Goal: Task Accomplishment & Management: Complete application form

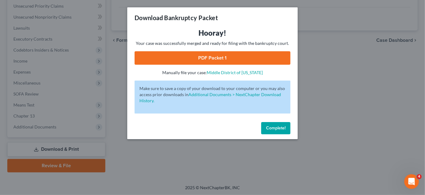
click at [262, 127] on button "Complete!" at bounding box center [275, 128] width 29 height 12
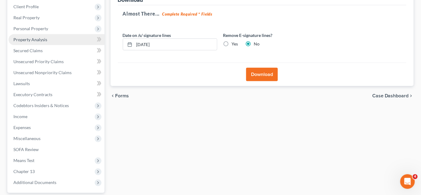
scroll to position [56, 0]
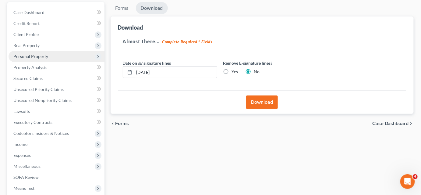
click at [41, 56] on span "Personal Property" at bounding box center [30, 56] width 35 height 5
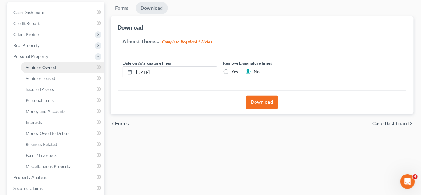
click at [46, 66] on span "Vehicles Owned" at bounding box center [41, 67] width 30 height 5
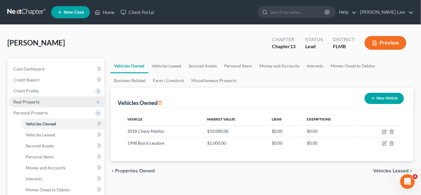
click at [44, 104] on span "Real Property" at bounding box center [57, 101] width 96 height 11
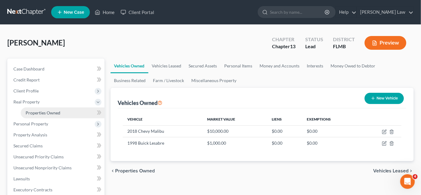
click at [78, 113] on link "Properties Owned" at bounding box center [63, 112] width 84 height 11
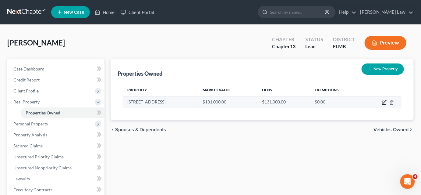
click at [385, 103] on icon "button" at bounding box center [384, 102] width 5 height 5
select select "9"
select select "14"
select select "0"
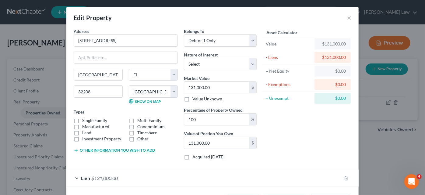
scroll to position [24, 0]
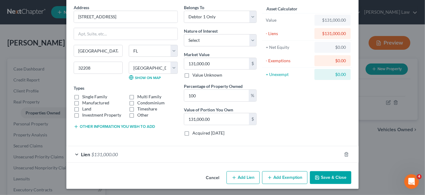
click at [139, 154] on div "Lien $131,000.00" at bounding box center [203, 154] width 275 height 16
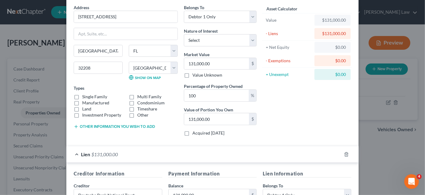
click at [155, 155] on div "Lien $131,000.00" at bounding box center [203, 154] width 275 height 16
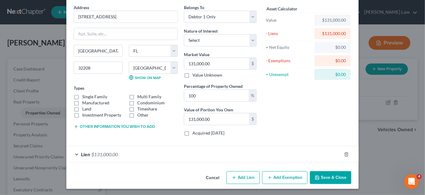
click at [277, 179] on button "Add Exemption" at bounding box center [284, 177] width 45 height 13
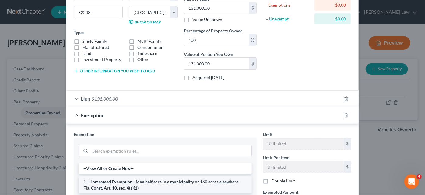
scroll to position [135, 0]
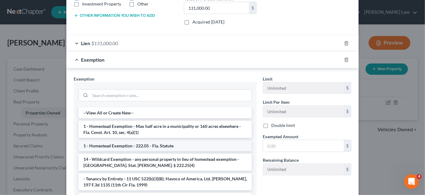
click at [165, 142] on li "1 - Homestead Exemption - 222.05 - Fla. Statute" at bounding box center [165, 145] width 173 height 11
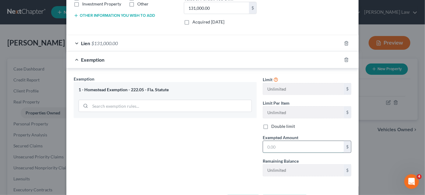
click at [286, 146] on input "text" at bounding box center [303, 147] width 81 height 12
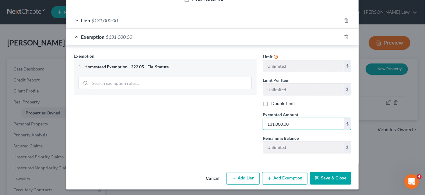
type input "131,000.00"
click at [318, 175] on icon "button" at bounding box center [317, 177] width 5 height 5
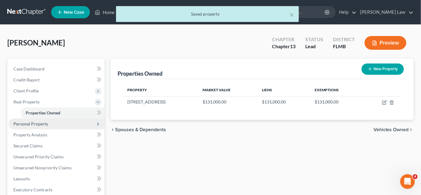
click at [64, 123] on span "Personal Property" at bounding box center [57, 123] width 96 height 11
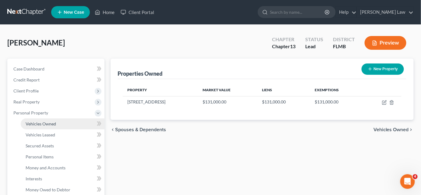
click at [49, 122] on span "Vehicles Owned" at bounding box center [41, 123] width 30 height 5
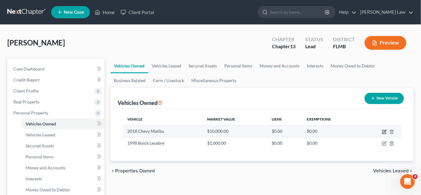
click at [384, 130] on icon "button" at bounding box center [384, 131] width 5 height 5
select select "0"
select select "8"
select select "2"
select select "0"
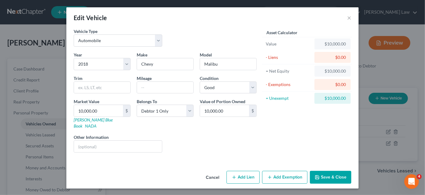
click at [272, 175] on icon "button" at bounding box center [269, 177] width 5 height 5
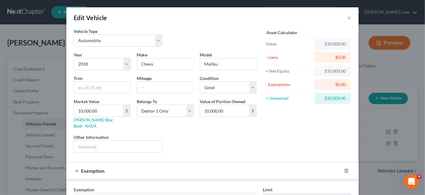
scroll to position [83, 0]
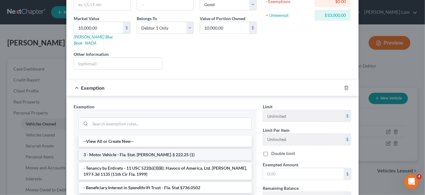
click at [153, 149] on li "3 - Motor Vehicle - Fla. Stat. [PERSON_NAME]. § 222.25 (1)" at bounding box center [165, 154] width 173 height 11
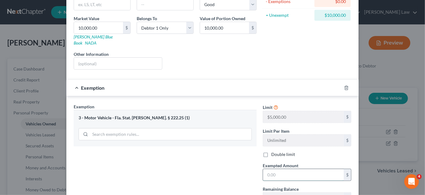
click at [269, 169] on input "text" at bounding box center [303, 175] width 81 height 12
drag, startPoint x: 281, startPoint y: 166, endPoint x: 260, endPoint y: 167, distance: 22.0
click at [260, 167] on div "Exempted Amount * 100.00 $" at bounding box center [307, 171] width 95 height 19
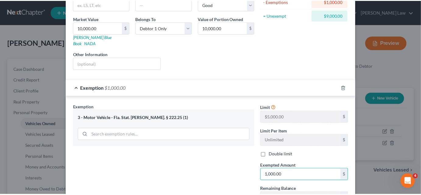
scroll to position [128, 0]
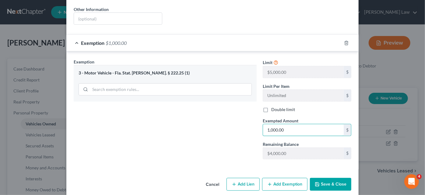
type input "1,000.00"
click at [317, 184] on polyline "button" at bounding box center [318, 185] width 2 height 2
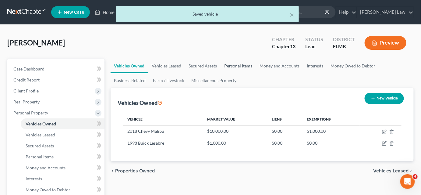
click at [234, 65] on link "Personal Items" at bounding box center [238, 65] width 35 height 15
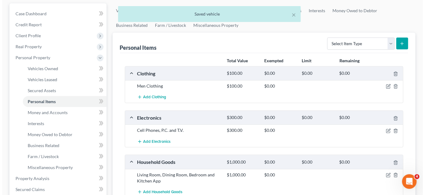
scroll to position [111, 0]
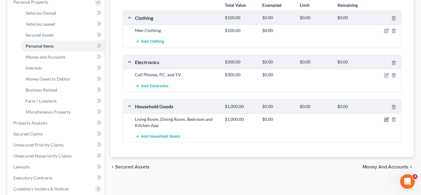
click at [387, 117] on icon "button" at bounding box center [386, 119] width 5 height 5
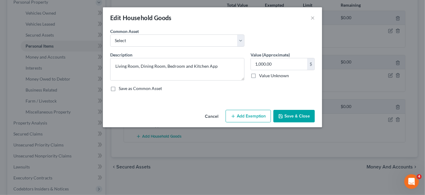
click at [252, 117] on button "Add Exemption" at bounding box center [248, 116] width 45 height 13
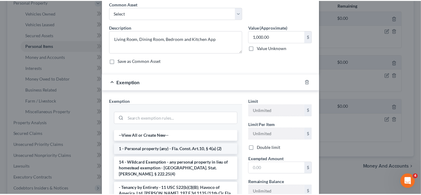
scroll to position [55, 0]
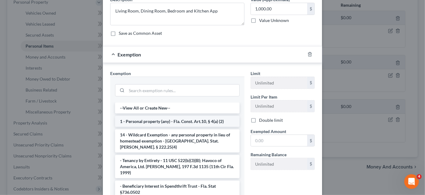
click at [201, 121] on li "1 - Personal property (any) - Fla. Const. Art.10, § 4(a) (2)" at bounding box center [177, 121] width 125 height 11
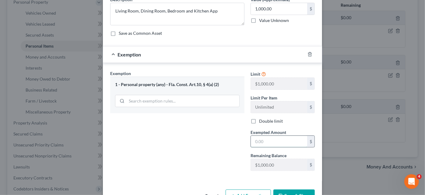
click at [262, 141] on input "text" at bounding box center [279, 142] width 56 height 12
type input "1,000.00"
click at [298, 191] on button "Save & Close" at bounding box center [294, 195] width 41 height 13
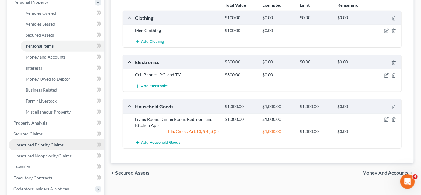
scroll to position [221, 0]
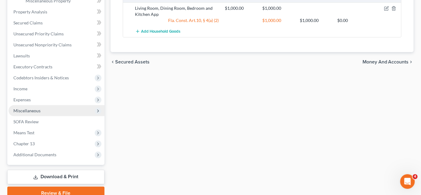
click at [43, 110] on span "Miscellaneous" at bounding box center [57, 110] width 96 height 11
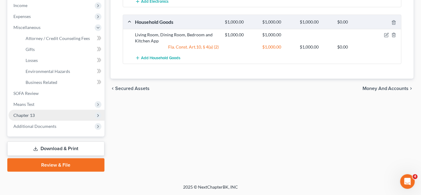
scroll to position [194, 0]
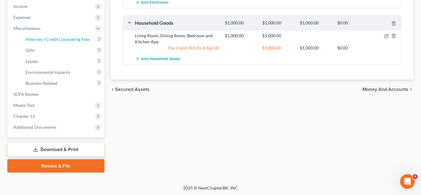
click at [64, 34] on link "Attorney / Credit Counseling Fees" at bounding box center [63, 39] width 84 height 11
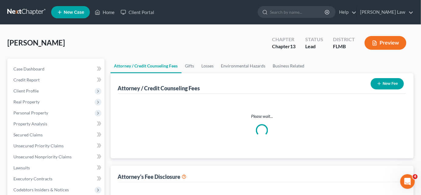
select select "0"
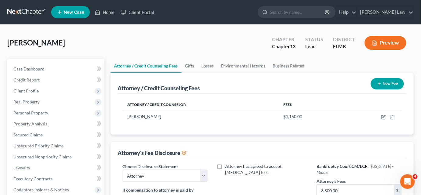
click at [384, 83] on button "New Fee" at bounding box center [387, 83] width 33 height 11
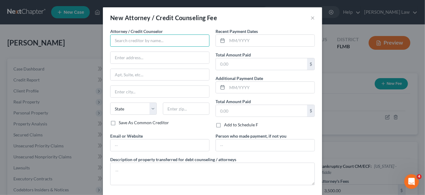
click at [119, 41] on input "text" at bounding box center [159, 40] width 99 height 12
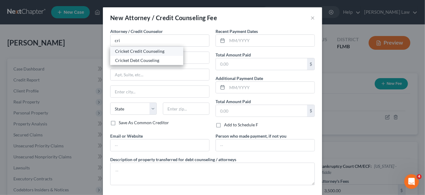
click at [138, 51] on div "Cricket Credit Counseling" at bounding box center [146, 51] width 63 height 6
type input "Cricket Credit Counseling"
type input "n/a"
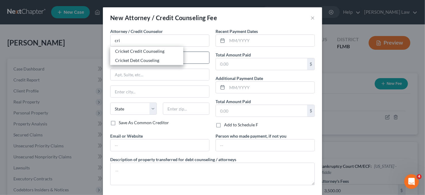
select select "9"
type input "n/a"
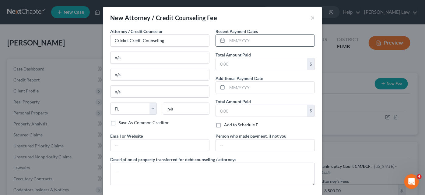
click at [242, 42] on input "text" at bounding box center [270, 41] width 87 height 12
type input "[DATE]"
click at [232, 60] on div "Total Amount Paid $" at bounding box center [265, 60] width 99 height 19
click at [232, 65] on input "text" at bounding box center [261, 64] width 91 height 12
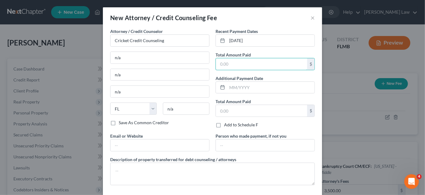
type input "24.00"
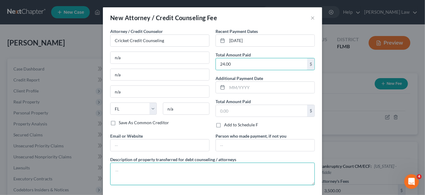
drag, startPoint x: 172, startPoint y: 171, endPoint x: 168, endPoint y: 173, distance: 4.5
click at [172, 171] on textarea at bounding box center [212, 173] width 205 height 23
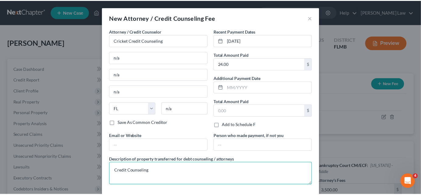
scroll to position [27, 0]
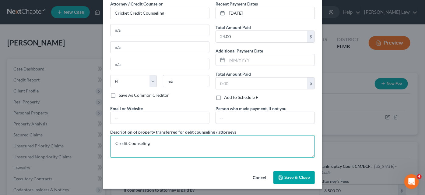
type textarea "Credit Counseling"
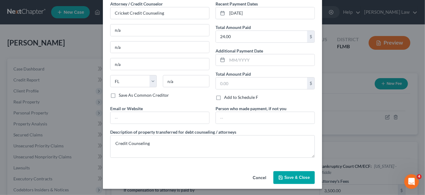
click at [276, 177] on button "Save & Close" at bounding box center [294, 177] width 41 height 13
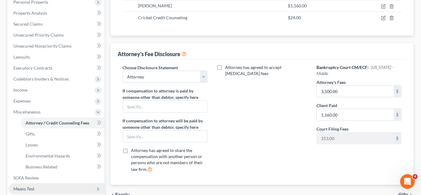
scroll to position [194, 0]
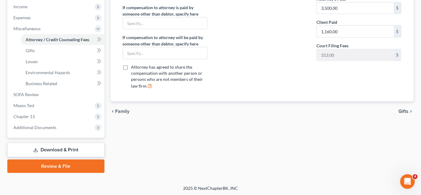
click at [45, 149] on link "Download & Print" at bounding box center [55, 150] width 97 height 14
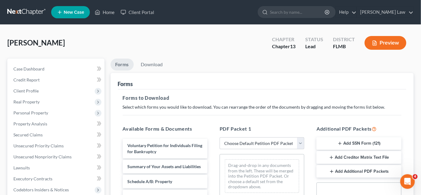
scroll to position [55, 0]
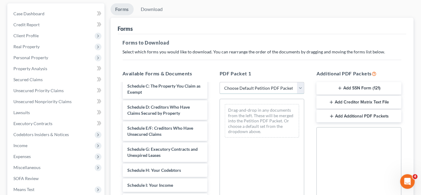
click at [253, 90] on select "Choose Default Petition PDF Packet Complete Bankruptcy Petition (all forms and …" at bounding box center [262, 88] width 85 height 12
select select "0"
click at [220, 82] on select "Choose Default Petition PDF Packet Complete Bankruptcy Petition (all forms and …" at bounding box center [262, 88] width 85 height 12
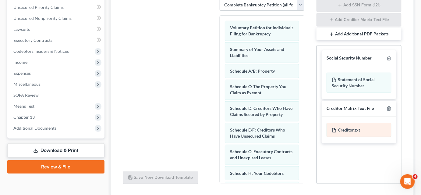
scroll to position [166, 0]
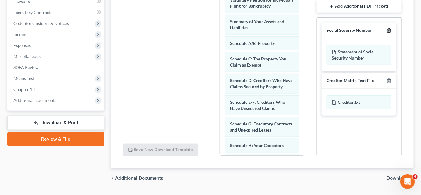
click at [390, 30] on icon "button" at bounding box center [389, 30] width 5 height 5
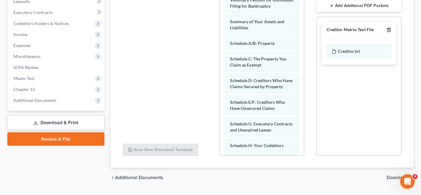
click at [390, 30] on icon "button" at bounding box center [389, 29] width 5 height 5
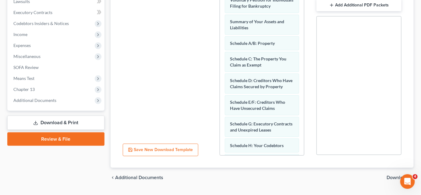
scroll to position [83, 0]
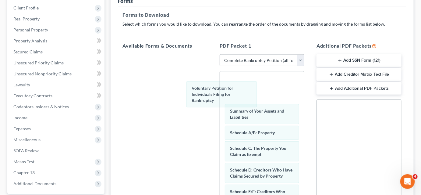
drag, startPoint x: 257, startPoint y: 88, endPoint x: 170, endPoint y: 83, distance: 86.7
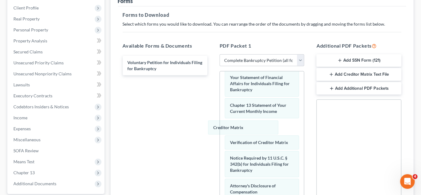
drag, startPoint x: 247, startPoint y: 127, endPoint x: 180, endPoint y: 118, distance: 67.4
click at [220, 120] on div "Creditor Matrix Summary of Your Assets and Liabilities Schedule A/B: Property S…" at bounding box center [262, 56] width 84 height 365
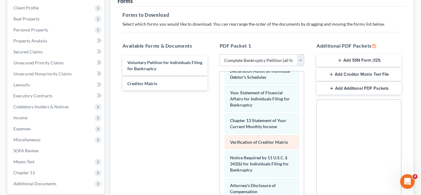
click at [220, 133] on div "Summary of Your Assets and Liabilities Schedule A/B: Property Schedule C: The P…" at bounding box center [262, 63] width 84 height 349
drag, startPoint x: 253, startPoint y: 144, endPoint x: 179, endPoint y: 122, distance: 77.0
click at [220, 123] on div "Verification of Creditor Matrix Summary of Your Assets and Liabilities Schedule…" at bounding box center [262, 63] width 84 height 349
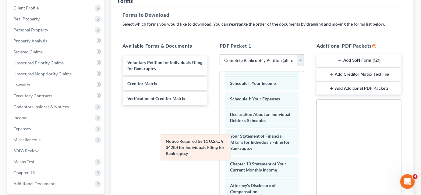
drag, startPoint x: 253, startPoint y: 159, endPoint x: 172, endPoint y: 125, distance: 88.3
click at [220, 137] on div "Notice Required by 11 U.S.C. § 342(b) for Individuals Filing for Bankruptcy Sum…" at bounding box center [262, 85] width 84 height 306
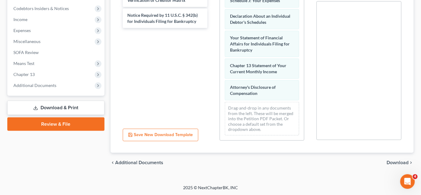
click at [387, 163] on span "Download" at bounding box center [398, 162] width 22 height 5
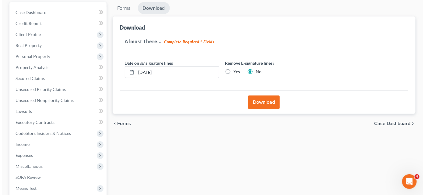
scroll to position [29, 0]
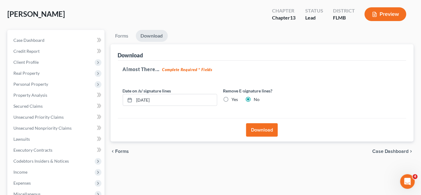
click at [253, 127] on button "Download" at bounding box center [262, 129] width 32 height 13
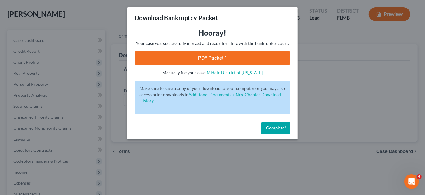
click at [187, 56] on link "PDF Packet 1" at bounding box center [213, 57] width 156 height 13
